Goal: Find specific page/section: Find specific page/section

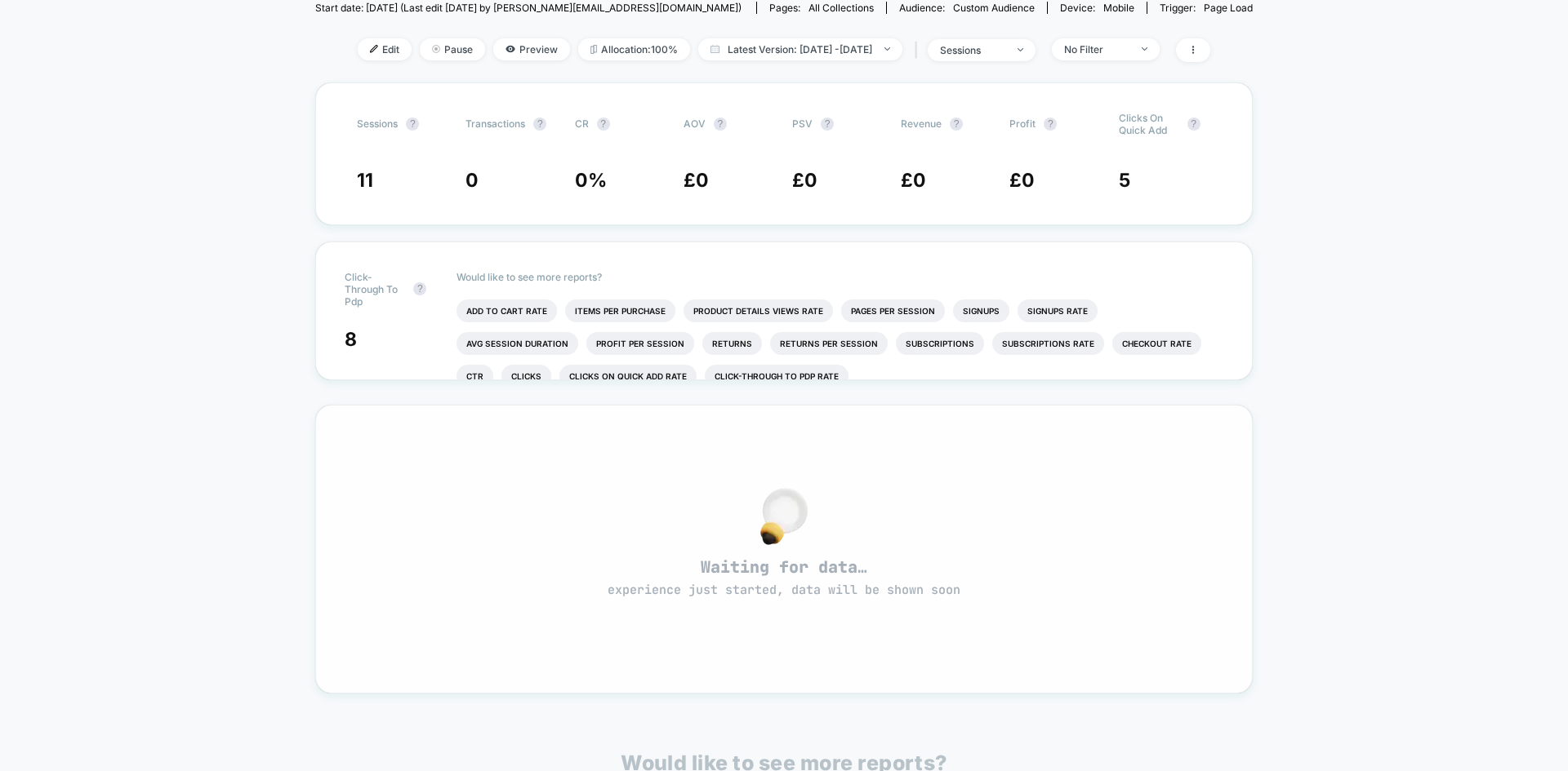
scroll to position [31, 0]
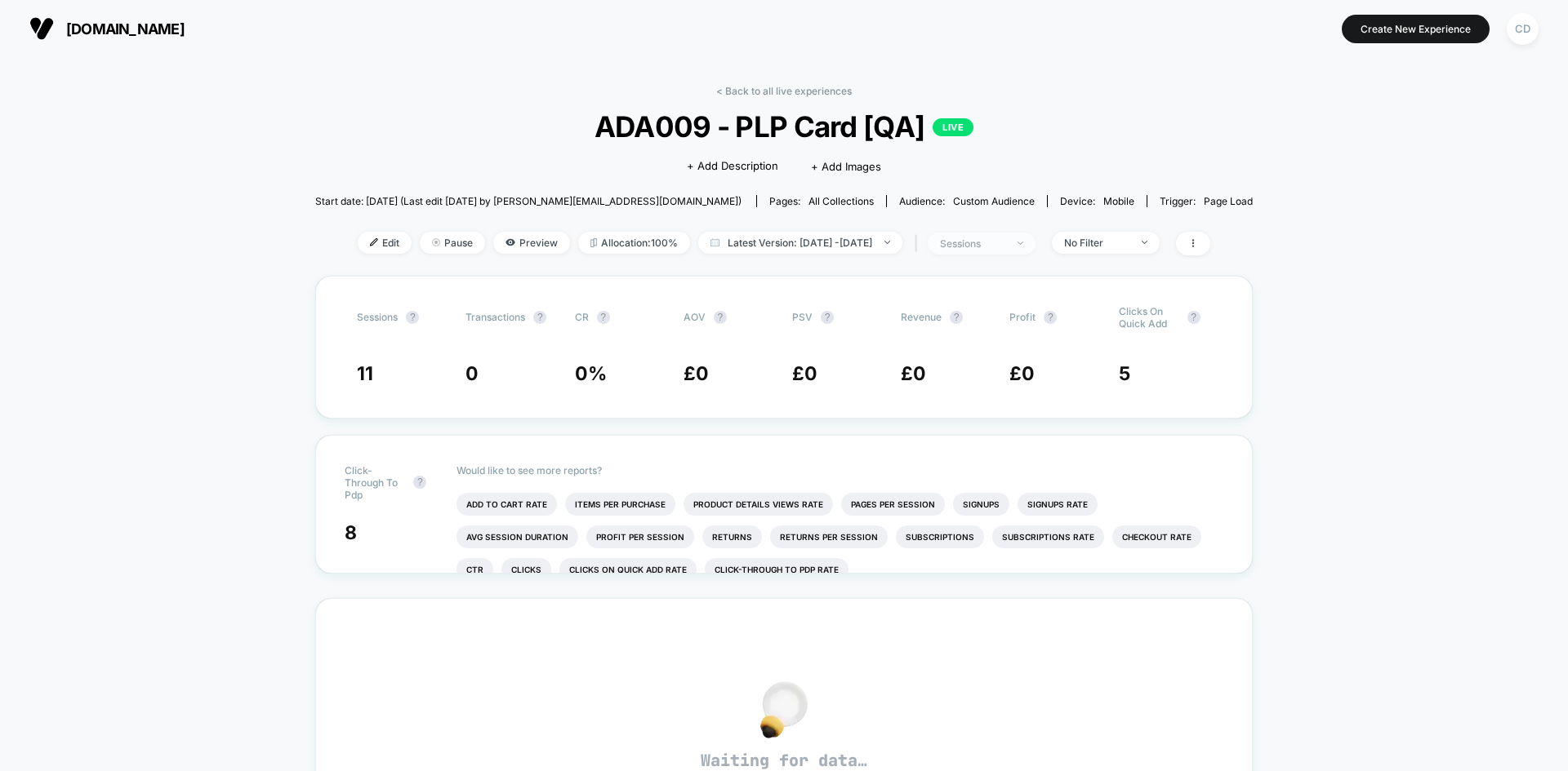
click at [1035, 247] on span "sessions" at bounding box center [981, 243] width 108 height 22
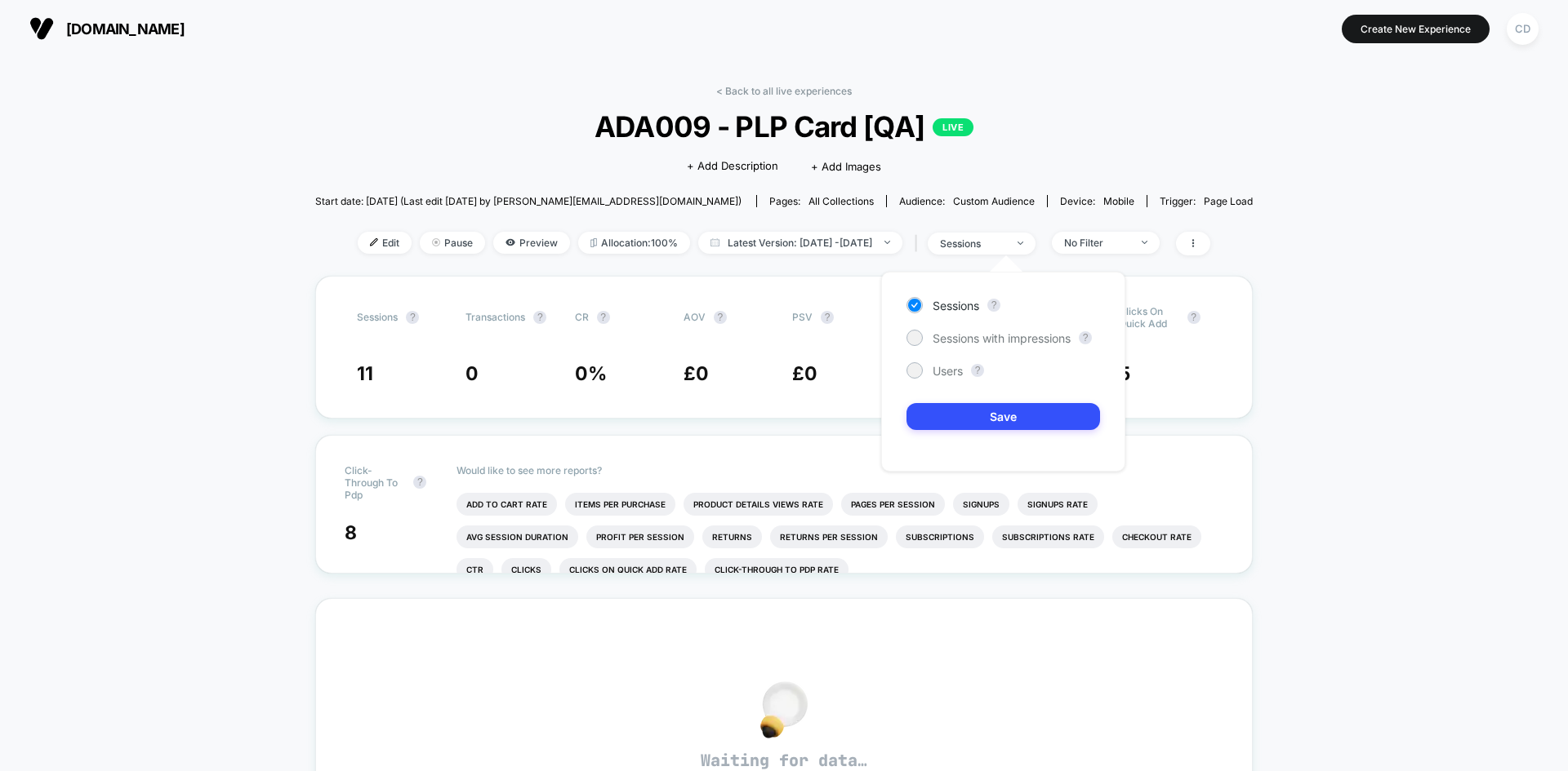
click at [1350, 297] on div "< Back to all live experiences ADA009 - PLP Card [QA] LIVE Click to edit experi…" at bounding box center [784, 662] width 1568 height 1210
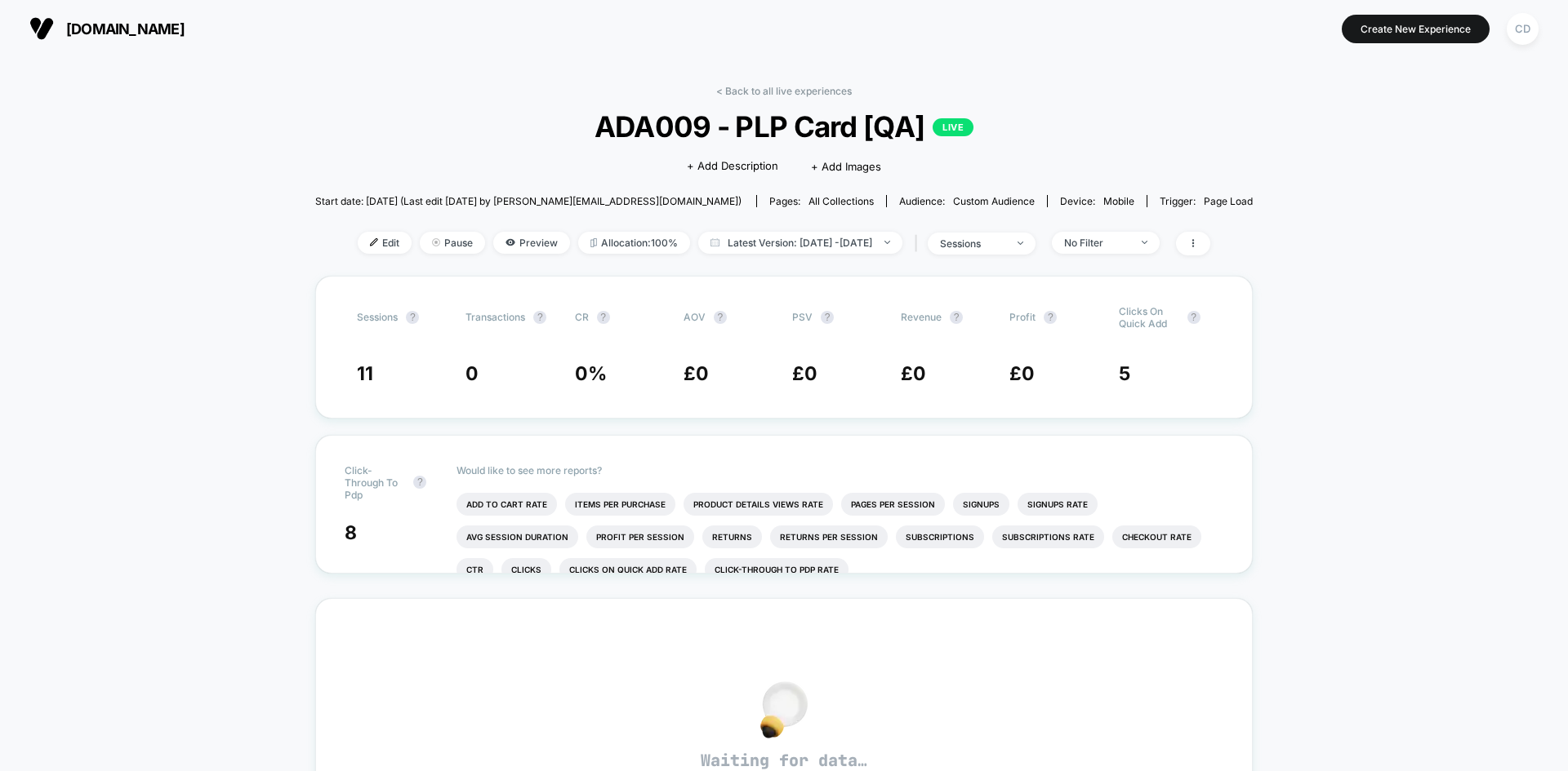
click at [1361, 409] on div "< Back to all live experiences ADA009 - PLP Card [QA] LIVE Click to edit experi…" at bounding box center [784, 662] width 1568 height 1210
